Goal: Task Accomplishment & Management: Complete application form

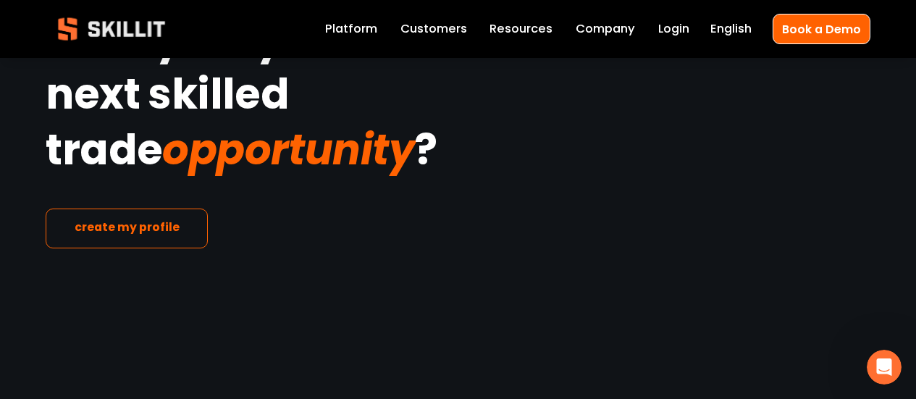
scroll to position [3350, 0]
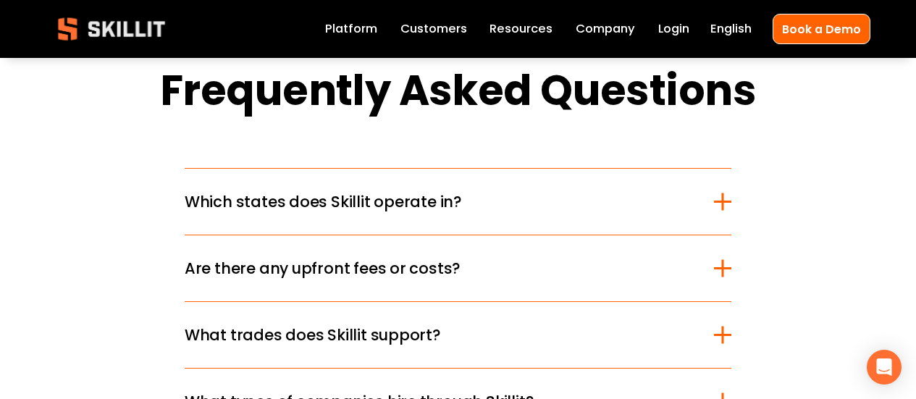
scroll to position [2407, 0]
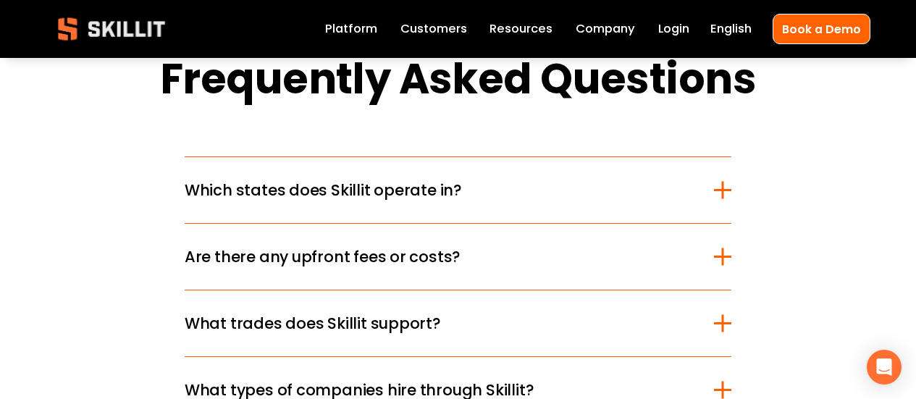
click at [343, 157] on button "Which states does Skillit operate in?" at bounding box center [458, 190] width 547 height 66
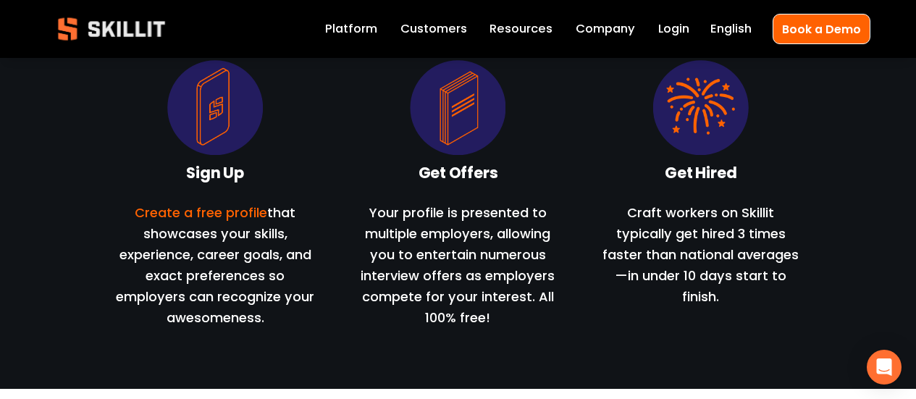
scroll to position [1310, 0]
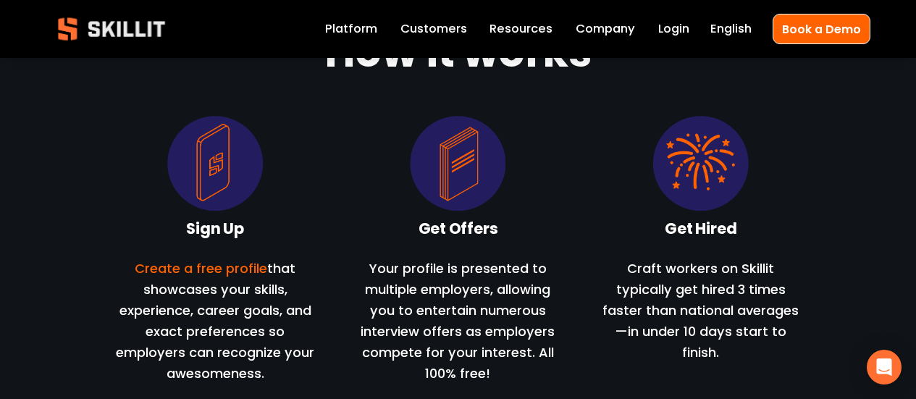
click at [603, 24] on link "Company" at bounding box center [605, 29] width 59 height 20
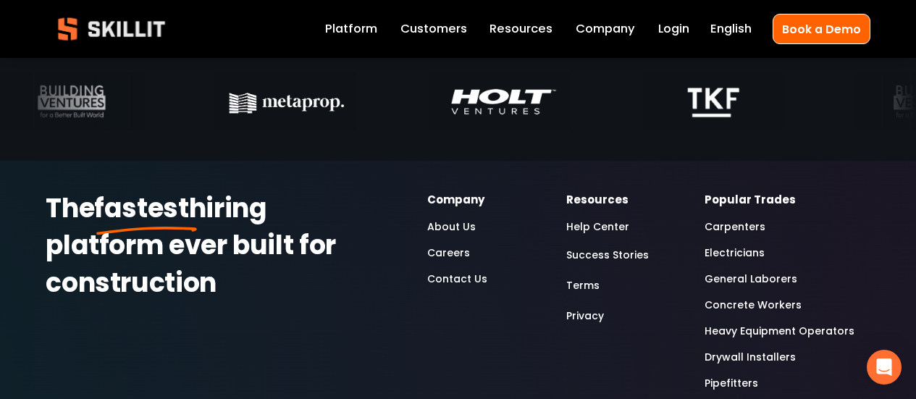
scroll to position [4865, 0]
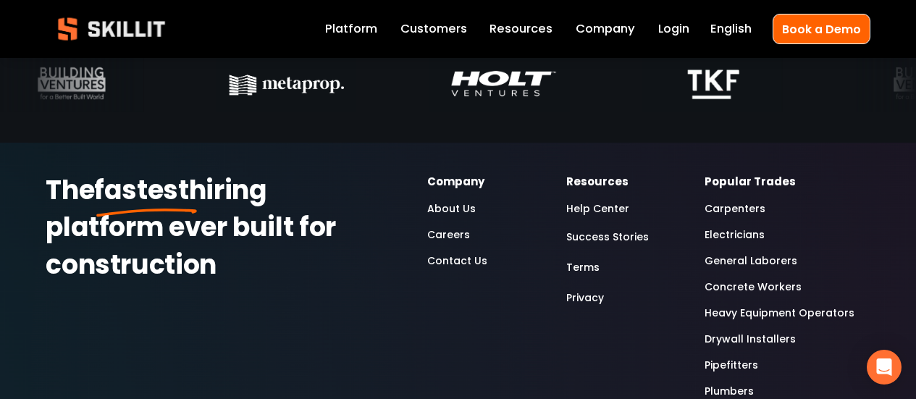
click at [452, 226] on link "Careers" at bounding box center [448, 234] width 43 height 17
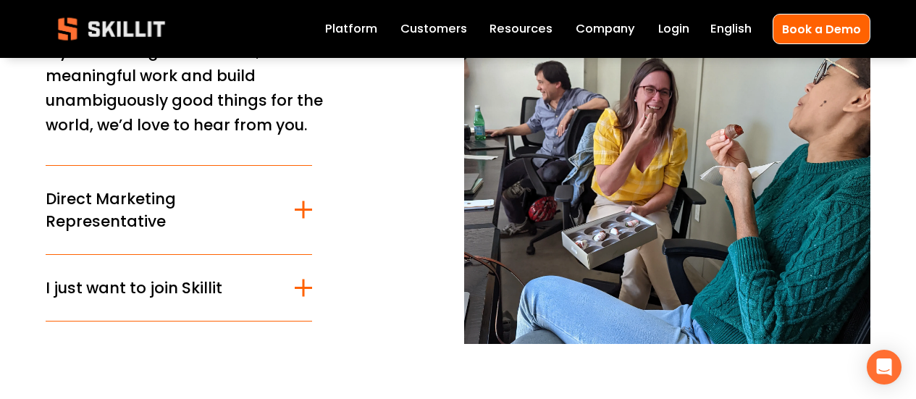
scroll to position [183, 0]
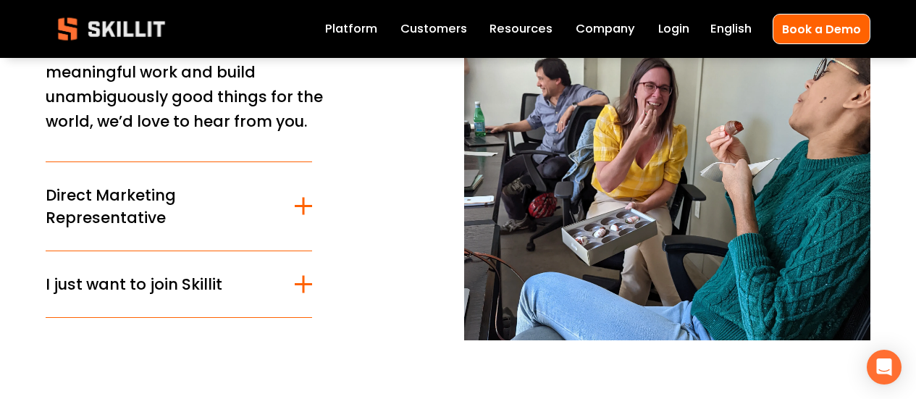
click at [119, 184] on span "Direct Marketing Representative" at bounding box center [170, 206] width 249 height 45
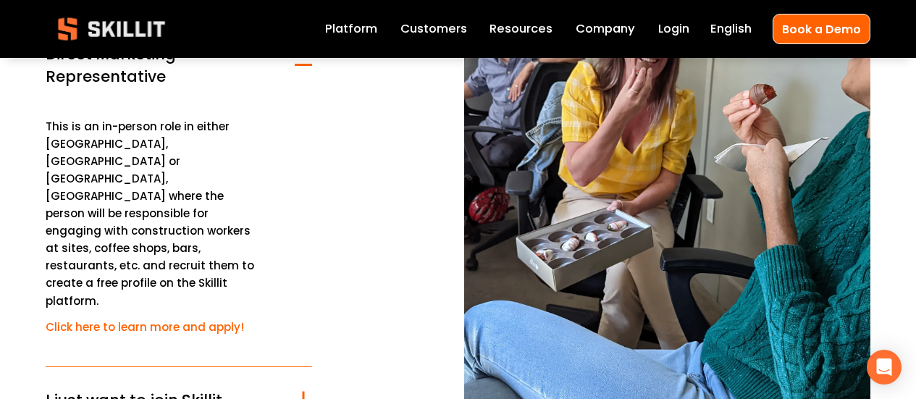
scroll to position [325, 0]
click at [119, 170] on p "This is an in-person role in either Charleston, SC or Charlotte, NC where the p…" at bounding box center [154, 213] width 217 height 192
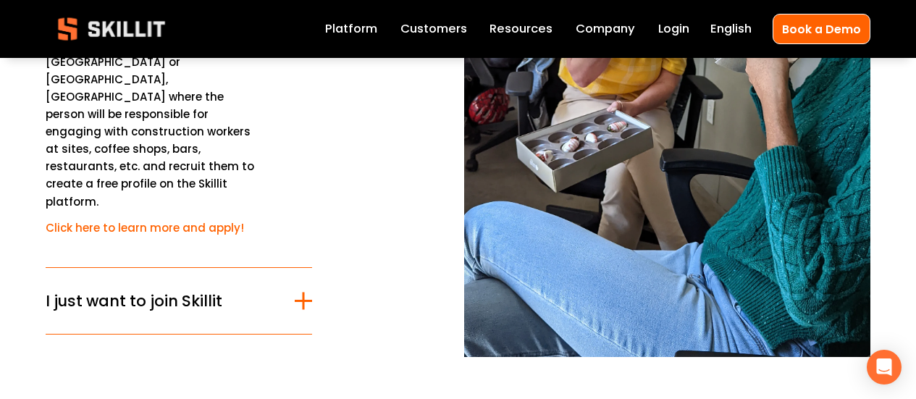
scroll to position [456, 0]
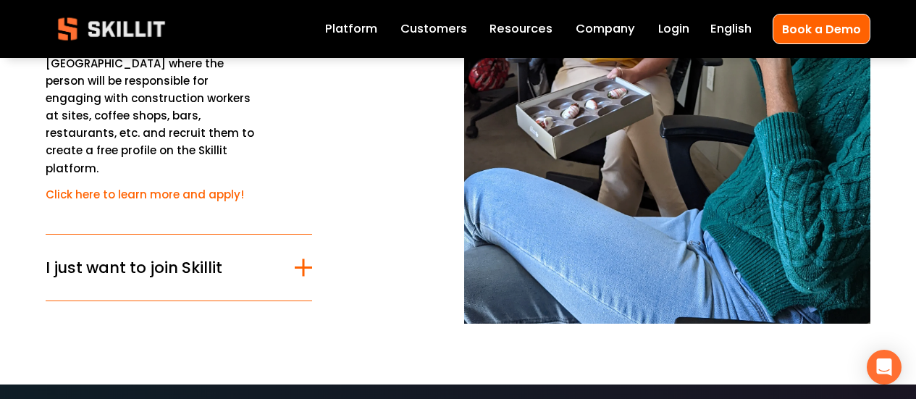
click at [162, 256] on span "I just want to join Skillit" at bounding box center [170, 267] width 249 height 22
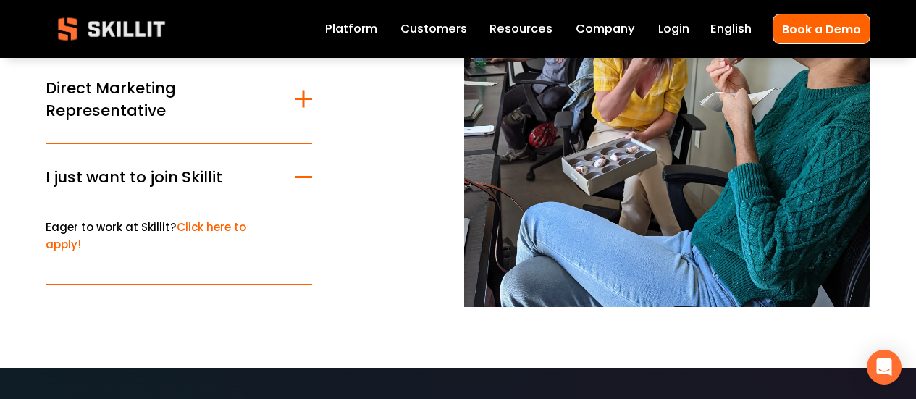
scroll to position [289, 0]
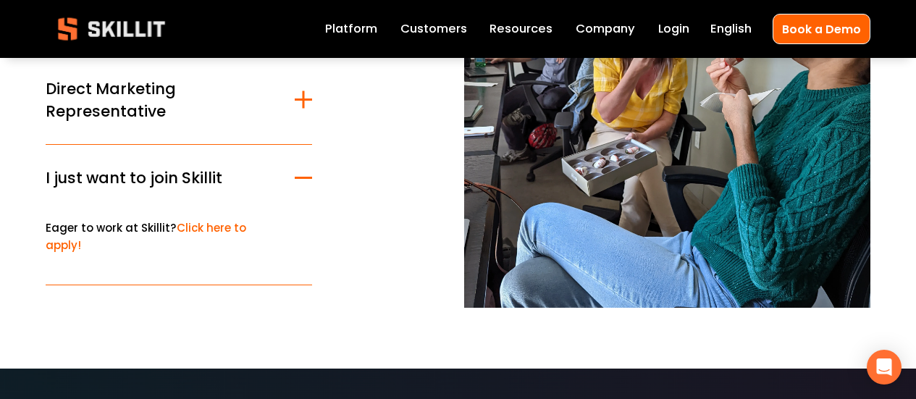
click at [207, 220] on link "Click here to apply!" at bounding box center [146, 236] width 201 height 33
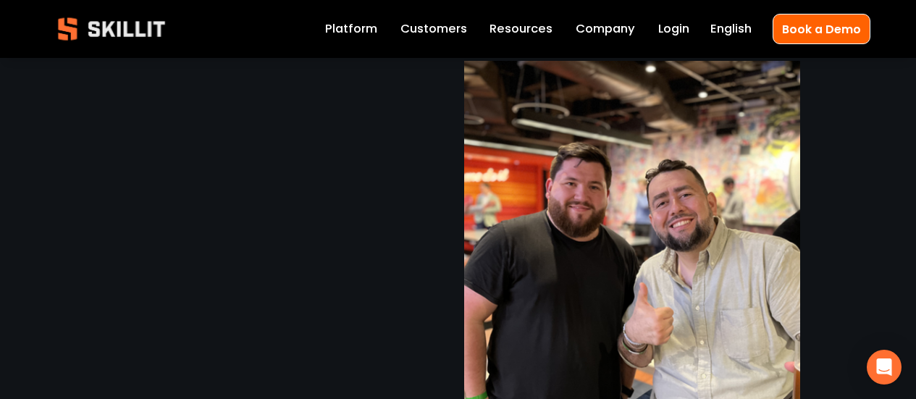
scroll to position [1183, 0]
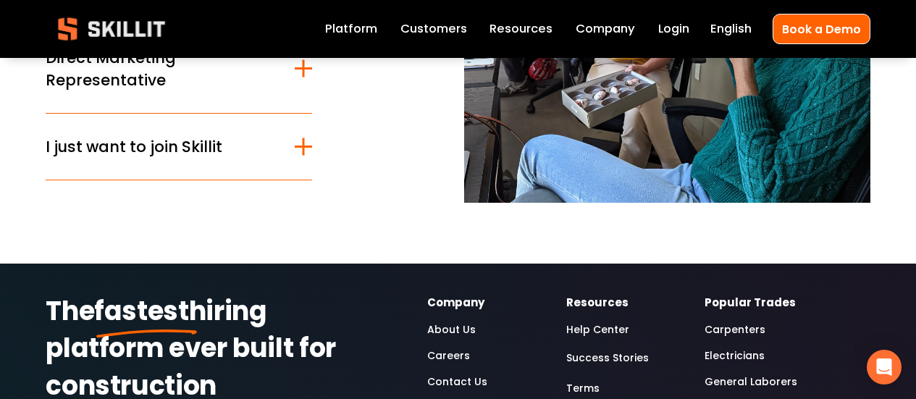
click at [149, 157] on span "I just want to join Skillit" at bounding box center [170, 146] width 249 height 22
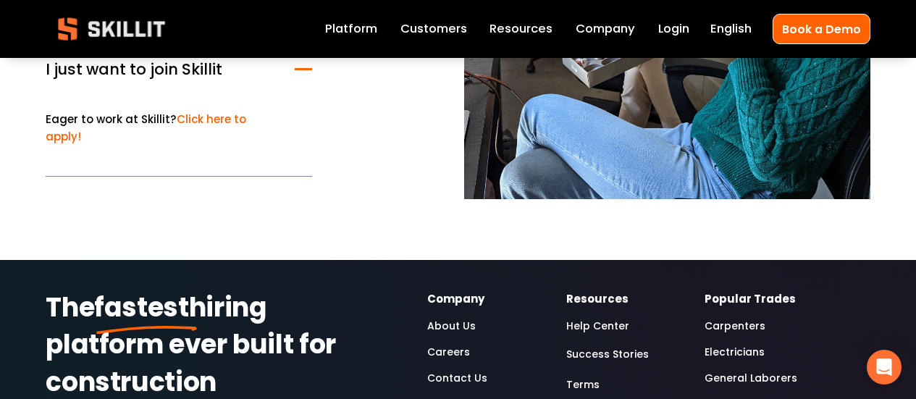
scroll to position [369, 0]
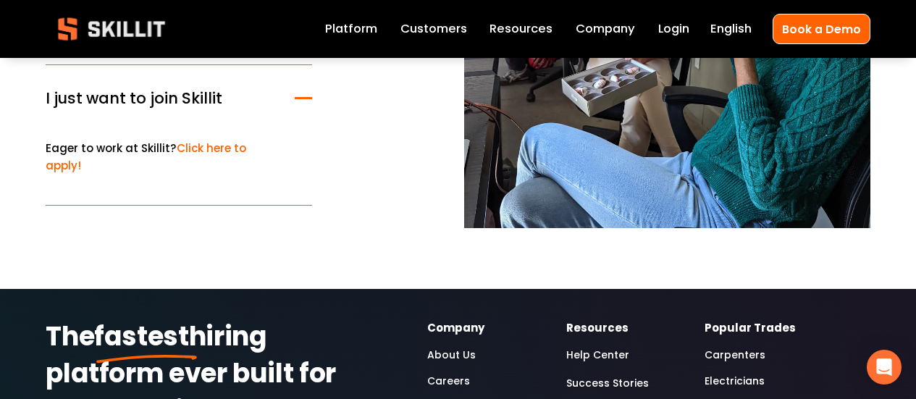
click at [213, 141] on link "Click here to apply!" at bounding box center [146, 157] width 201 height 33
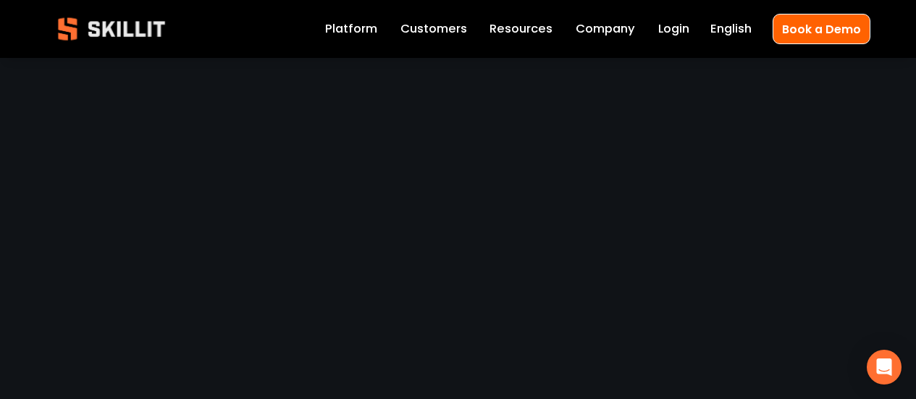
scroll to position [1267, 0]
